Goal: Navigation & Orientation: Find specific page/section

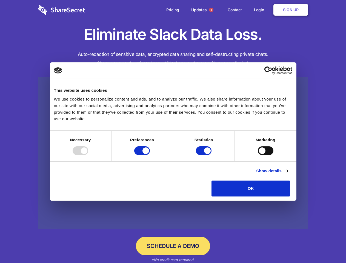
click at [88, 155] on div at bounding box center [81, 150] width 16 height 9
click at [150, 155] on input "Preferences" at bounding box center [142, 150] width 16 height 9
checkbox input "false"
click at [204, 155] on input "Statistics" at bounding box center [204, 150] width 16 height 9
checkbox input "false"
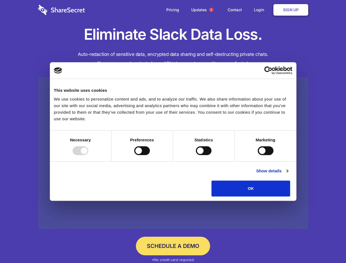
click at [258, 155] on input "Marketing" at bounding box center [266, 150] width 16 height 9
checkbox input "true"
click at [288, 174] on link "Show details" at bounding box center [272, 171] width 32 height 7
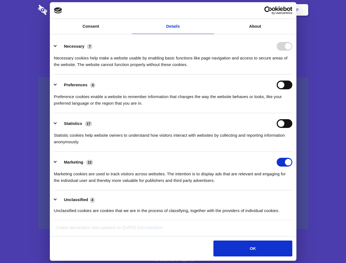
click at [292, 74] on li "Necessary 7 Necessary cookies help make a website usable by enabling basic func…" at bounding box center [173, 55] width 238 height 39
click at [211, 10] on span "1" at bounding box center [211, 10] width 4 height 4
